Goal: Navigation & Orientation: Find specific page/section

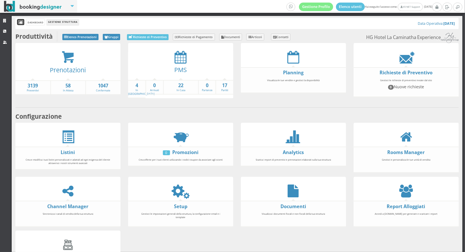
click at [19, 22] on icon at bounding box center [21, 23] width 4 height 4
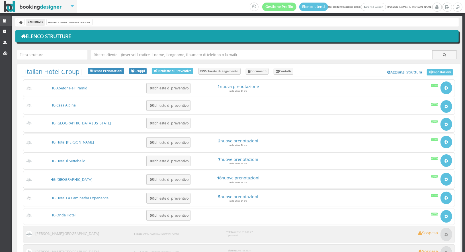
click at [6, 20] on icon at bounding box center [5, 21] width 5 height 4
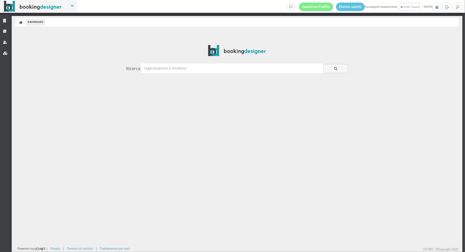
click at [410, 40] on div at bounding box center [237, 37] width 451 height 15
drag, startPoint x: 148, startPoint y: 8, endPoint x: 142, endPoint y: -19, distance: 27.7
click at [142, 0] on html "Gestione Profilo Elenco utenti Hai eseguito l'accesso come: I/O NET Support dom…" at bounding box center [232, 126] width 465 height 252
click at [3, 22] on icon at bounding box center [5, 21] width 5 height 4
click at [445, 9] on icon at bounding box center [447, 7] width 4 height 6
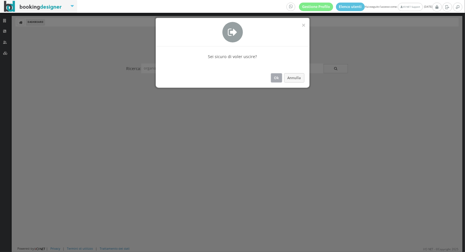
click at [273, 75] on button "Ok" at bounding box center [277, 77] width 12 height 9
